Goal: Task Accomplishment & Management: Use online tool/utility

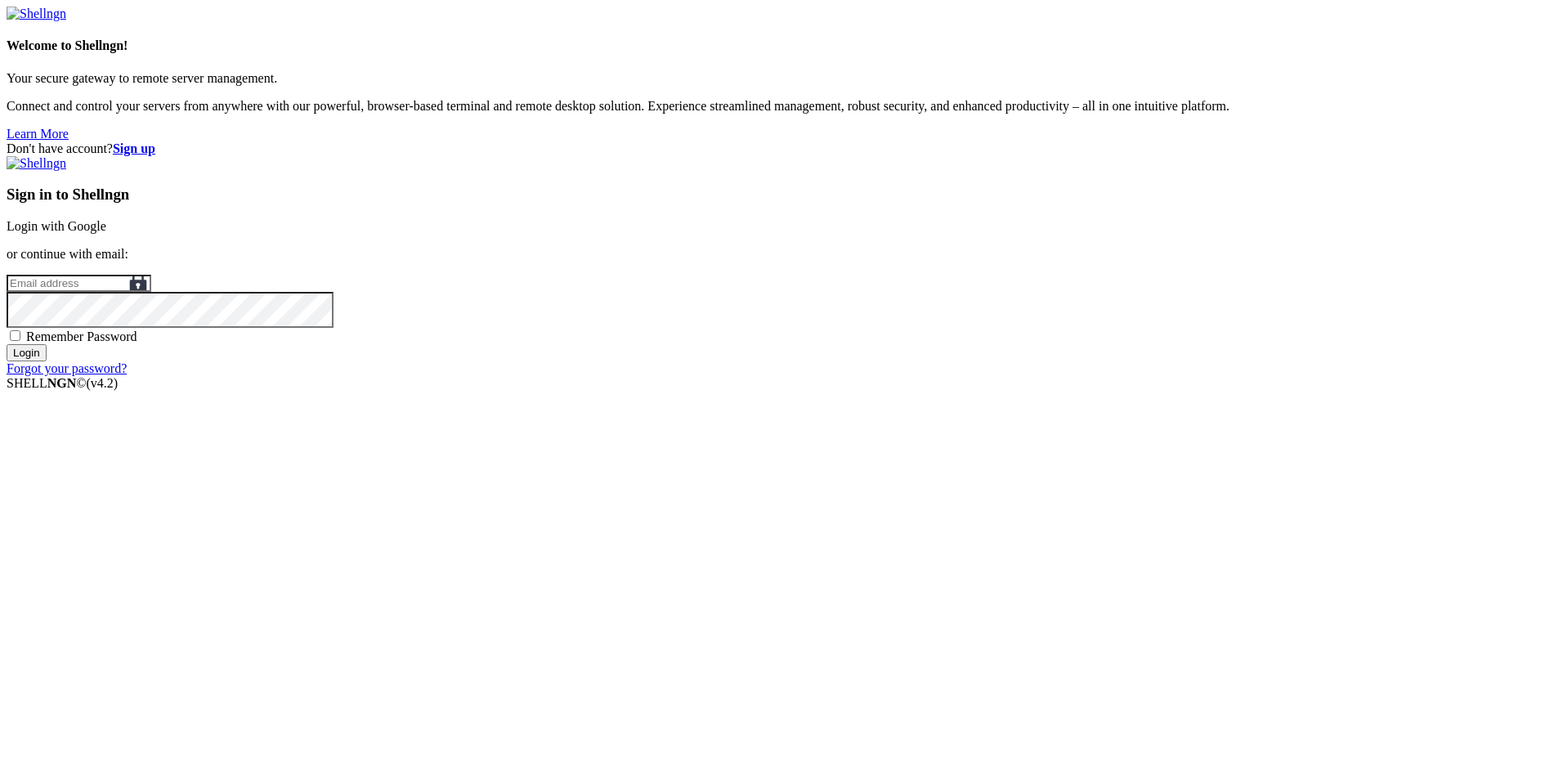
click at [106, 233] on link "Login with Google" at bounding box center [57, 226] width 100 height 14
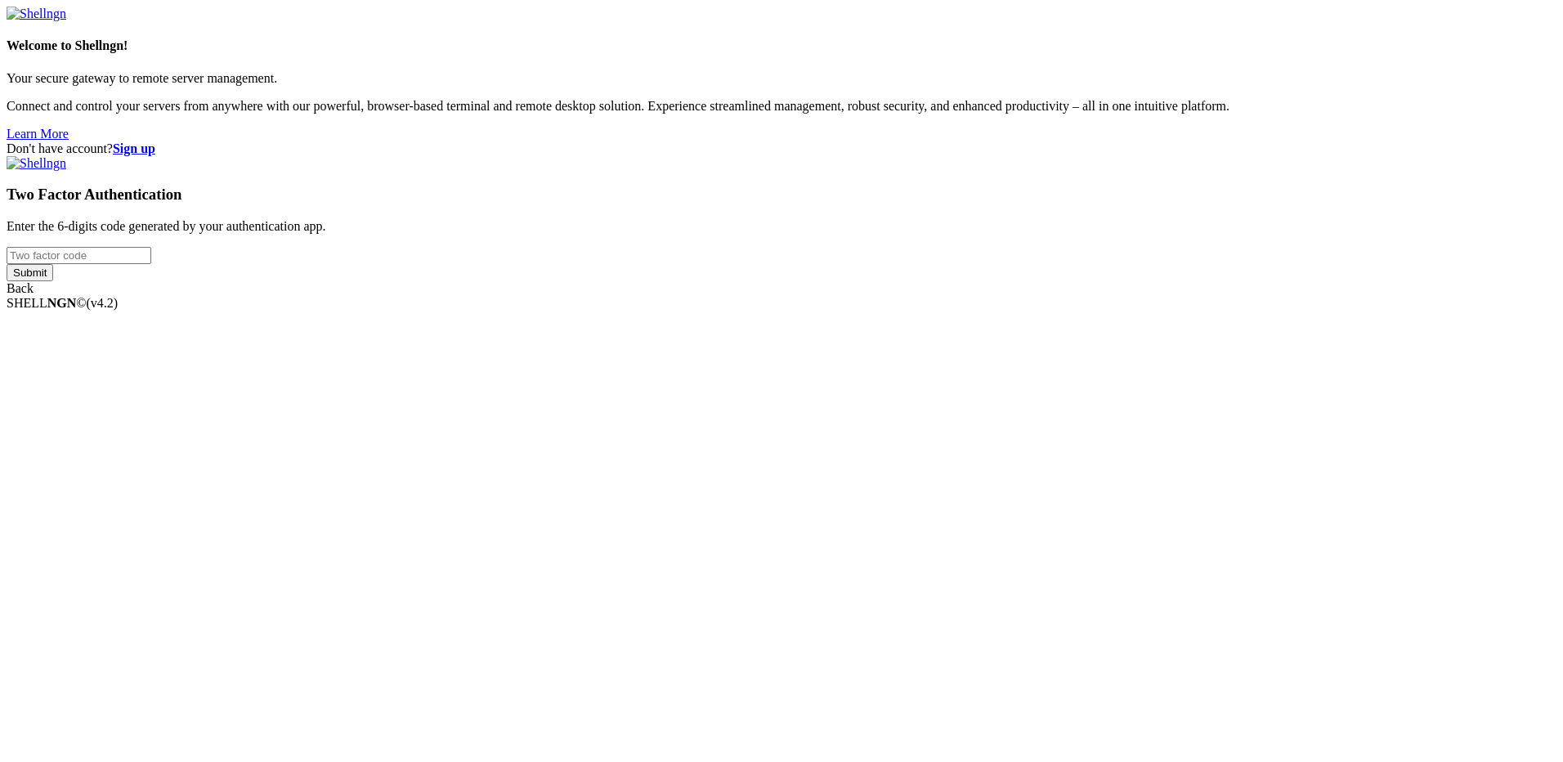
click at [151, 264] on input "number" at bounding box center [79, 255] width 145 height 17
type input "607241"
click at [7, 264] on input "Submit" at bounding box center [30, 272] width 47 height 17
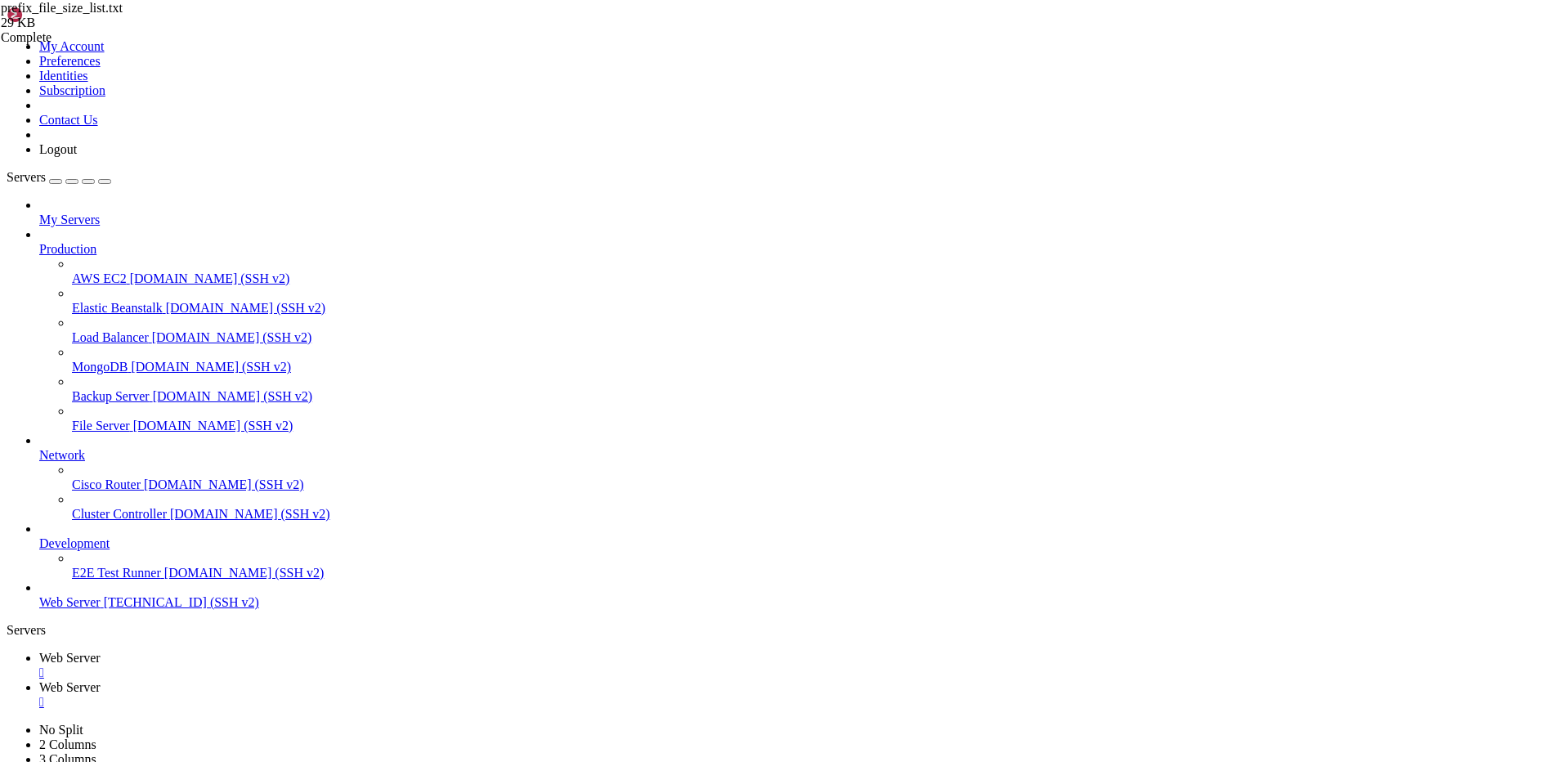
click at [101, 680] on span "Web Server" at bounding box center [69, 687] width 61 height 14
click at [101, 651] on span "Web Server" at bounding box center [69, 658] width 61 height 14
click at [101, 680] on span "Web Server" at bounding box center [69, 687] width 61 height 14
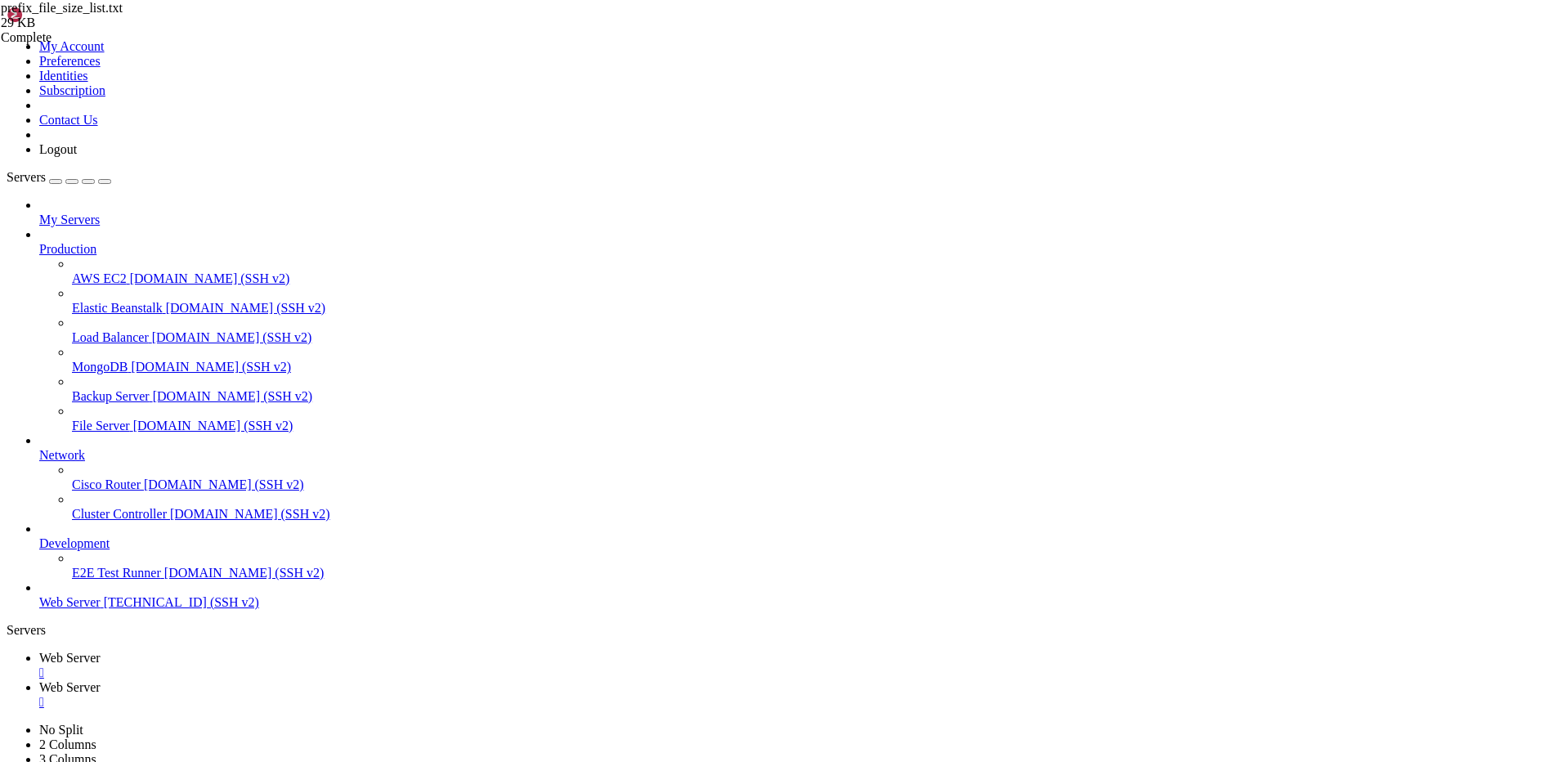
drag, startPoint x: 277, startPoint y: 55, endPoint x: 333, endPoint y: 60, distance: 56.7
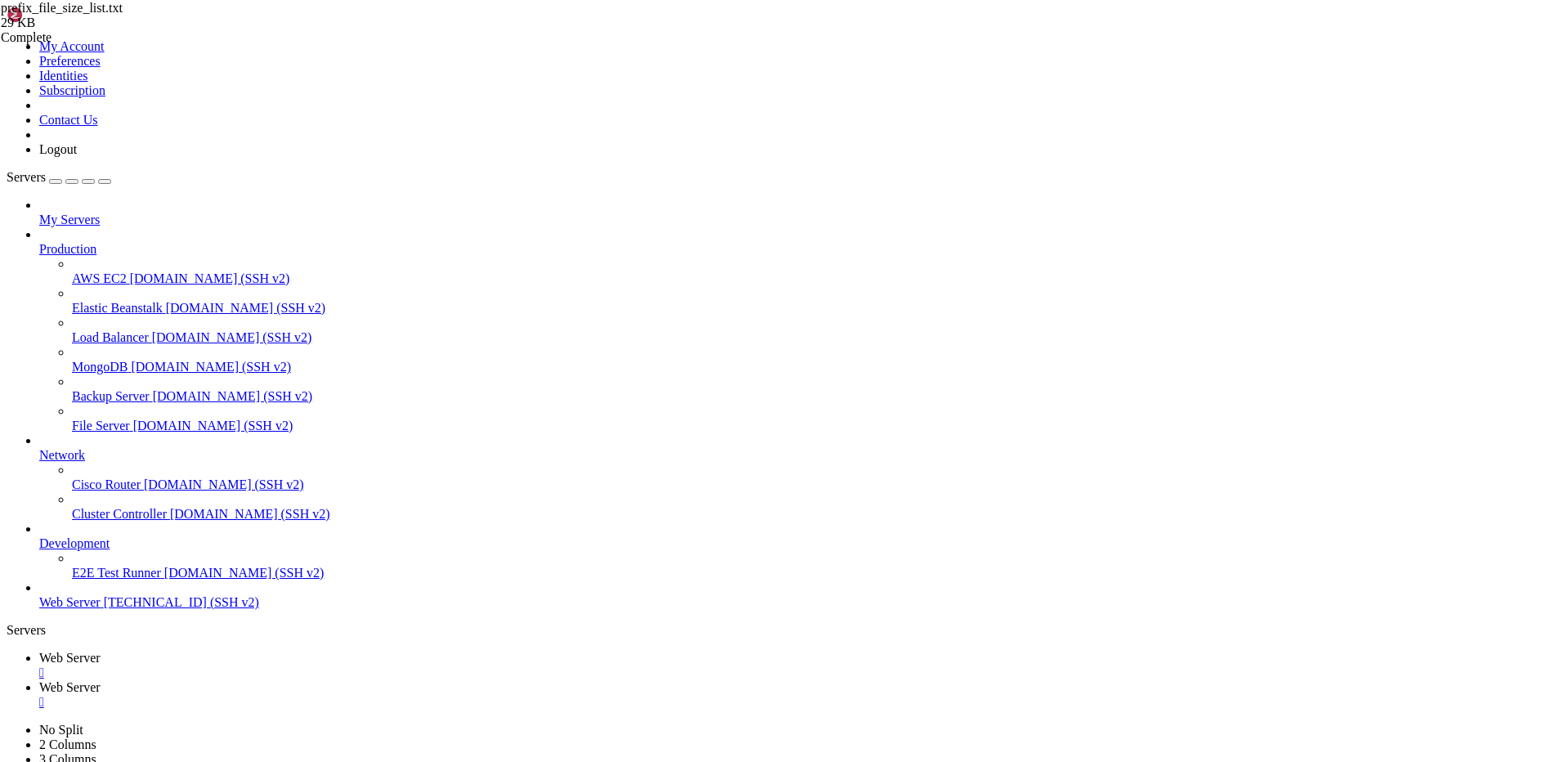
type input "/var/www/drupal_phonecardsite/sites/default/files/phonecard_images/prefixs"
